Goal: Task Accomplishment & Management: Use online tool/utility

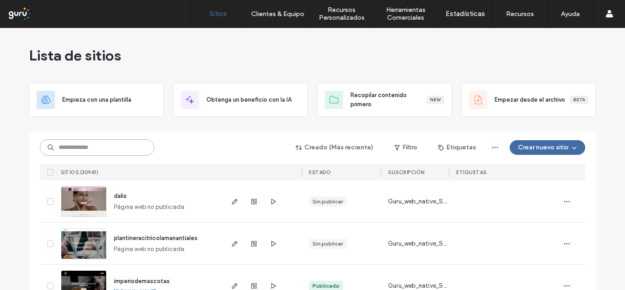
click at [104, 141] on input at bounding box center [97, 147] width 114 height 16
paste input "**********"
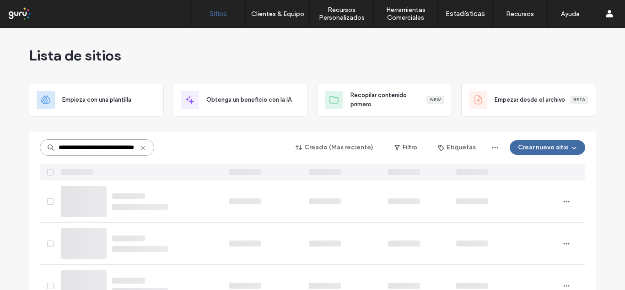
type input "**********"
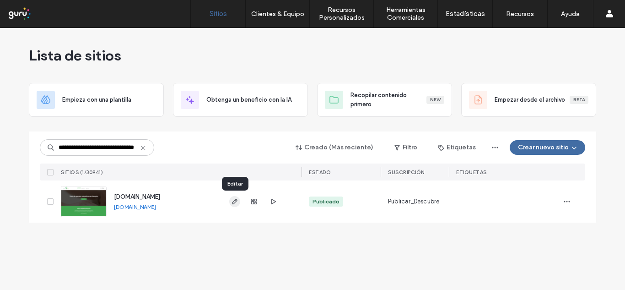
click at [234, 202] on icon "button" at bounding box center [234, 201] width 7 height 7
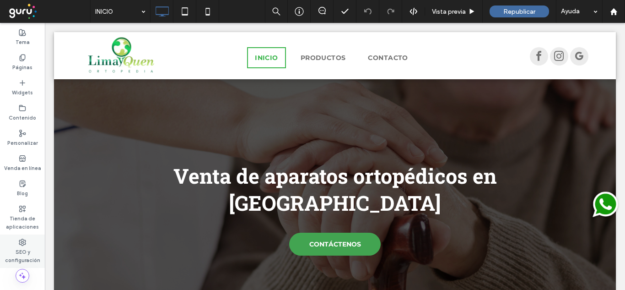
click at [23, 243] on use at bounding box center [22, 242] width 6 height 6
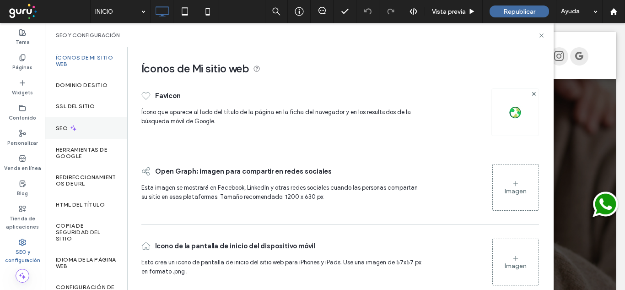
click at [85, 125] on div "SEO" at bounding box center [86, 128] width 82 height 22
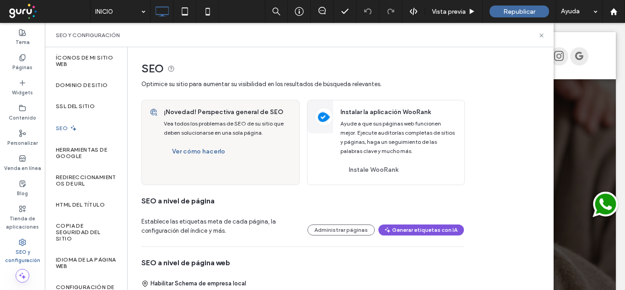
click at [431, 231] on button "Generar etiquetas con IA" at bounding box center [421, 229] width 86 height 11
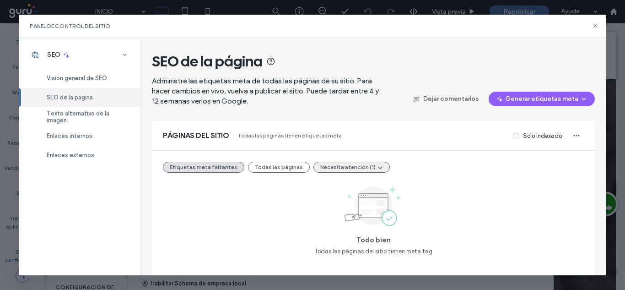
click at [333, 172] on button "Necesita atención (1)" at bounding box center [351, 167] width 76 height 11
click at [345, 189] on span "Etiquetas demasiado largas (1)" at bounding box center [356, 188] width 86 height 9
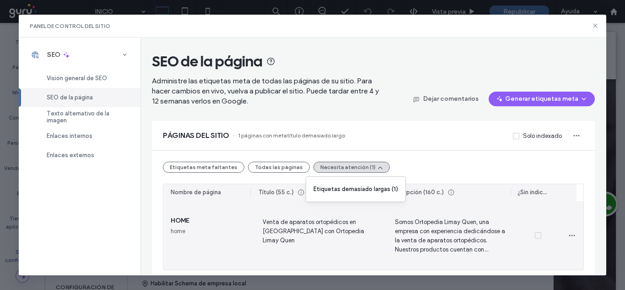
click at [336, 230] on span "Venta de aparatos ortopédicos en [GEOGRAPHIC_DATA] con Ortopedia Limay Quen" at bounding box center [318, 235] width 118 height 38
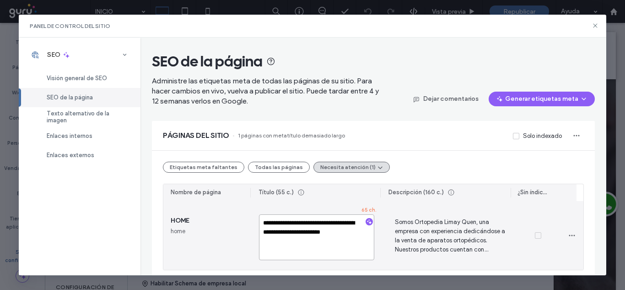
drag, startPoint x: 317, startPoint y: 240, endPoint x: 296, endPoint y: 233, distance: 22.1
click at [296, 233] on textarea "**********" at bounding box center [316, 237] width 115 height 46
type textarea "**********"
click at [392, 231] on span "Somos Ortopedia Limay Quen, una empresa con experiencia dedicándose a la venta …" at bounding box center [450, 235] width 118 height 38
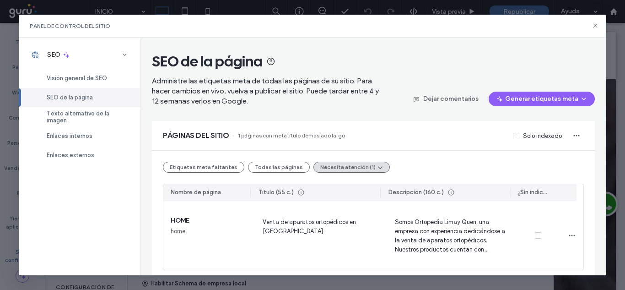
scroll to position [5, 0]
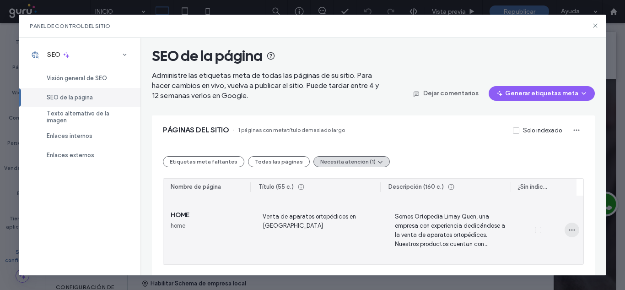
click at [565, 225] on span "button" at bounding box center [572, 229] width 15 height 15
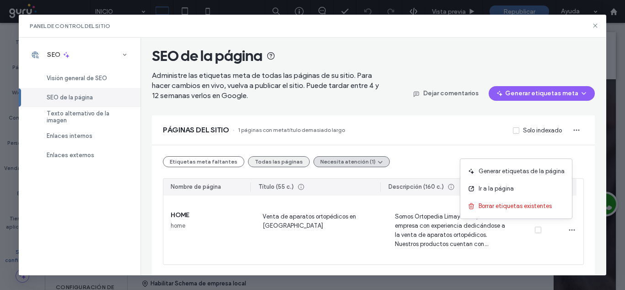
click at [271, 165] on button "Todas las páginas" at bounding box center [279, 161] width 62 height 11
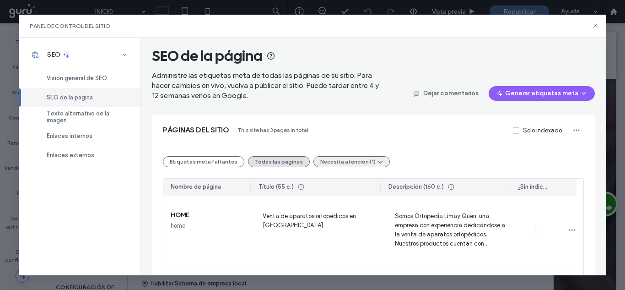
click at [336, 163] on button "Necesita atención (1)" at bounding box center [351, 161] width 76 height 11
click at [369, 180] on span "Etiquetas demasiado largas (1)" at bounding box center [356, 183] width 86 height 9
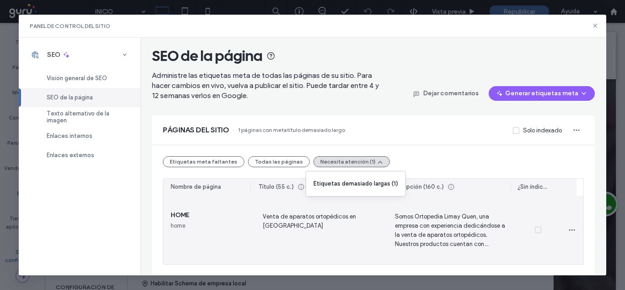
click at [297, 229] on span "Venta de aparatos ortopédicos en [GEOGRAPHIC_DATA]" at bounding box center [318, 230] width 118 height 38
click at [442, 220] on span "Somos Ortopedia Limay Quen, una empresa con experiencia dedicándose a la venta …" at bounding box center [450, 230] width 118 height 38
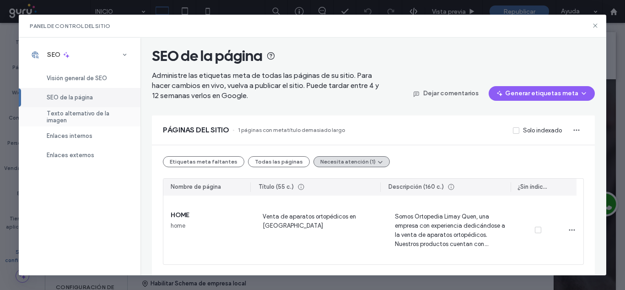
click at [93, 113] on span "Texto alternativo de la imagen" at bounding box center [88, 117] width 83 height 14
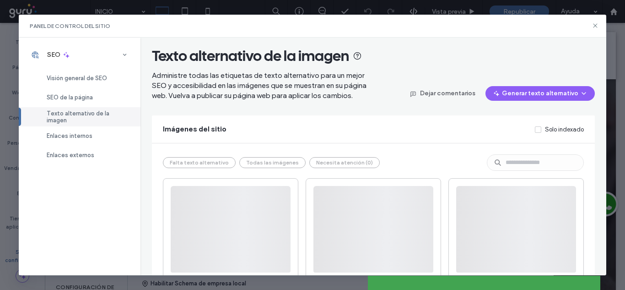
scroll to position [0, 0]
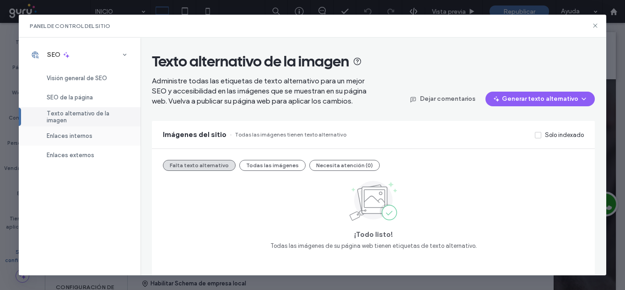
click at [94, 138] on div "Enlaces internos" at bounding box center [80, 135] width 122 height 19
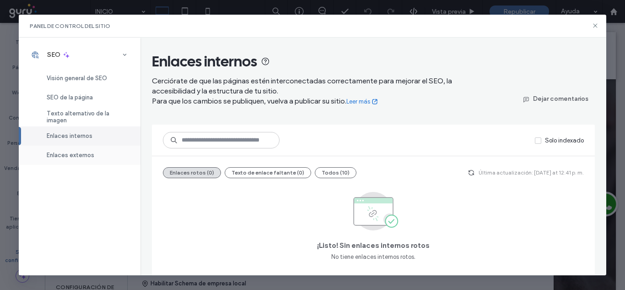
click at [87, 151] on span "Enlaces externos" at bounding box center [71, 154] width 48 height 7
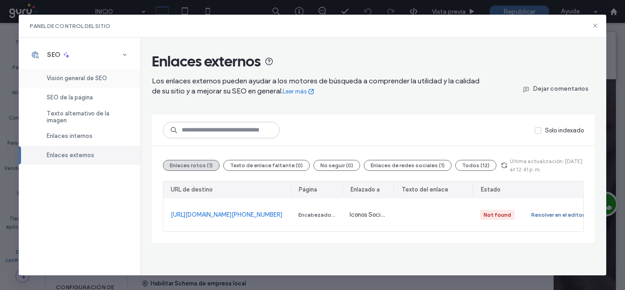
click at [103, 77] on span "Visión general de SEO" at bounding box center [77, 78] width 60 height 7
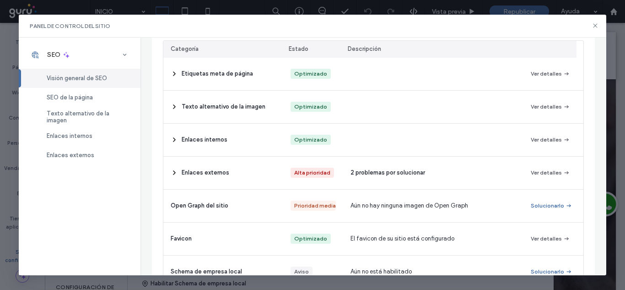
scroll to position [161, 0]
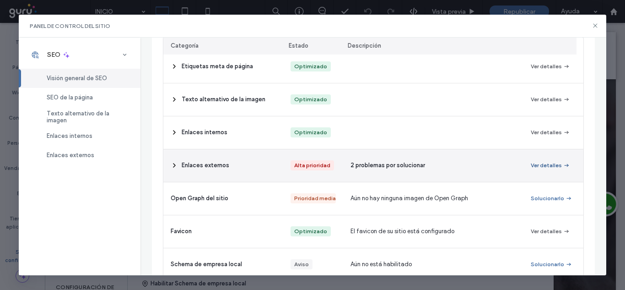
click at [537, 163] on button "Ver detalles" at bounding box center [550, 165] width 39 height 11
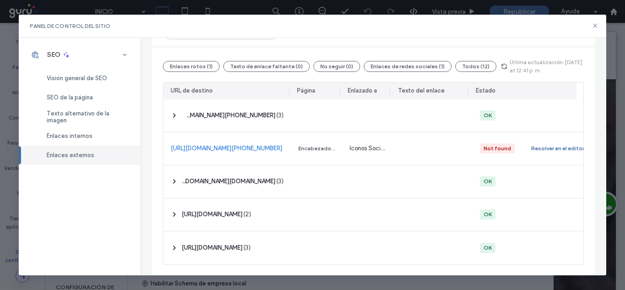
scroll to position [104, 0]
click at [599, 23] on icon at bounding box center [595, 25] width 7 height 7
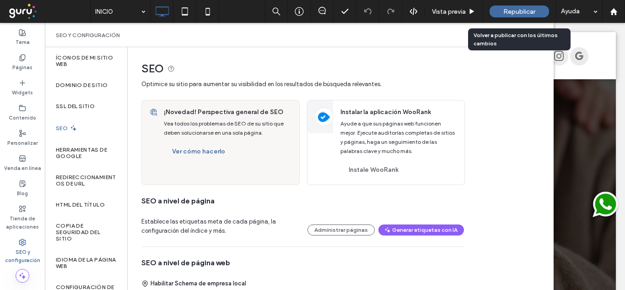
click at [508, 11] on span "Republicar" at bounding box center [519, 12] width 32 height 8
